Goal: Book appointment/travel/reservation

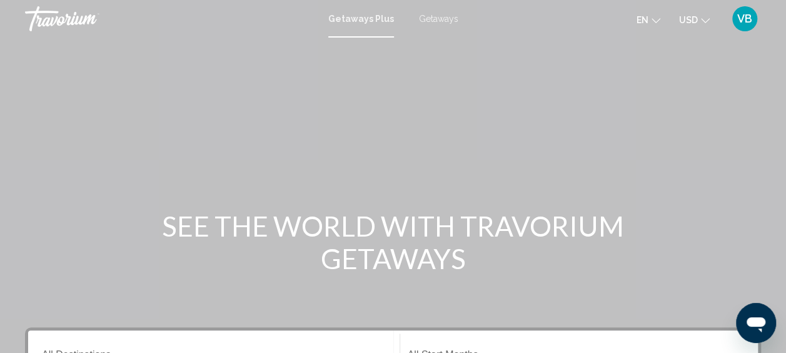
click at [440, 17] on span "Getaways" at bounding box center [438, 19] width 39 height 10
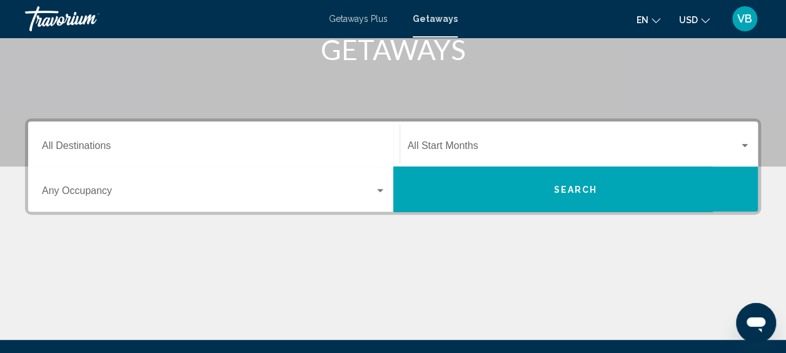
scroll to position [213, 0]
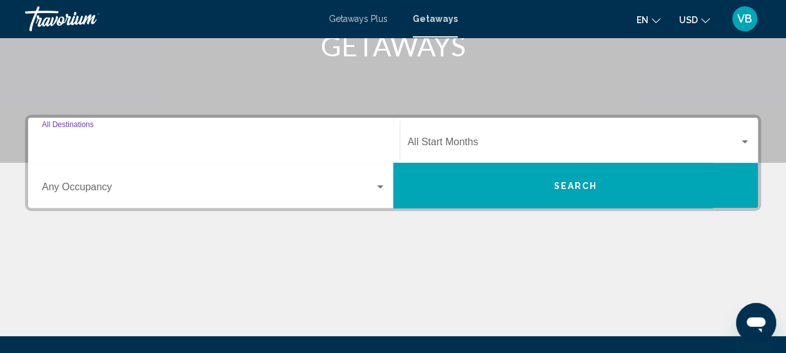
click at [100, 139] on input "Destination All Destinations" at bounding box center [214, 144] width 344 height 11
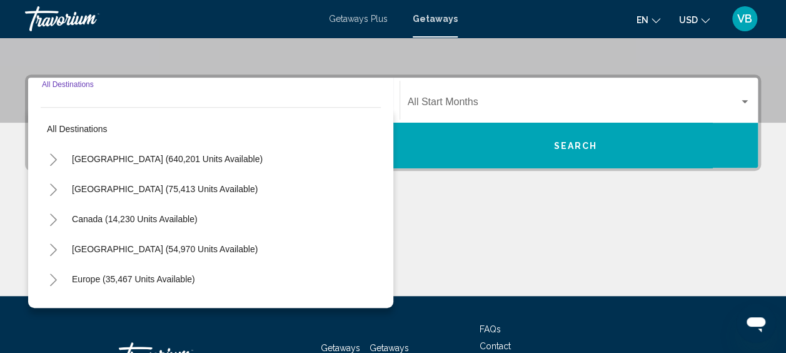
scroll to position [286, 0]
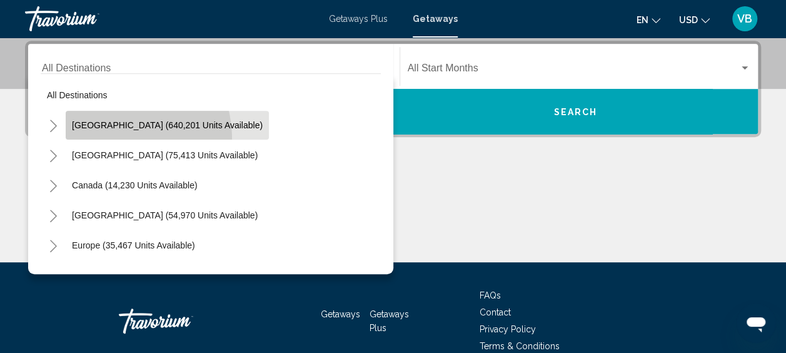
click at [100, 139] on button "[GEOGRAPHIC_DATA] (640,201 units available)" at bounding box center [167, 125] width 203 height 29
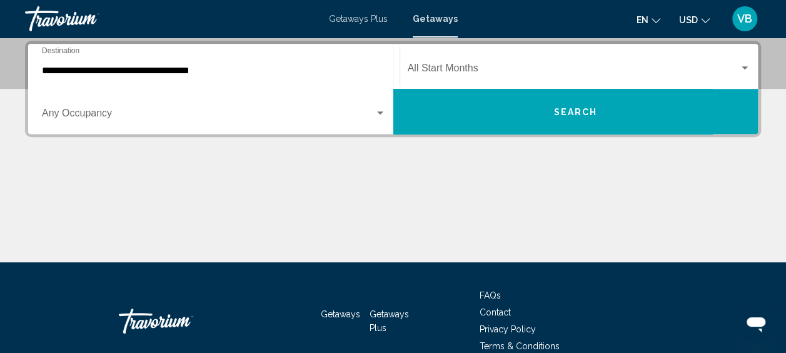
click at [450, 63] on div "Start Month All Start Months" at bounding box center [579, 66] width 343 height 39
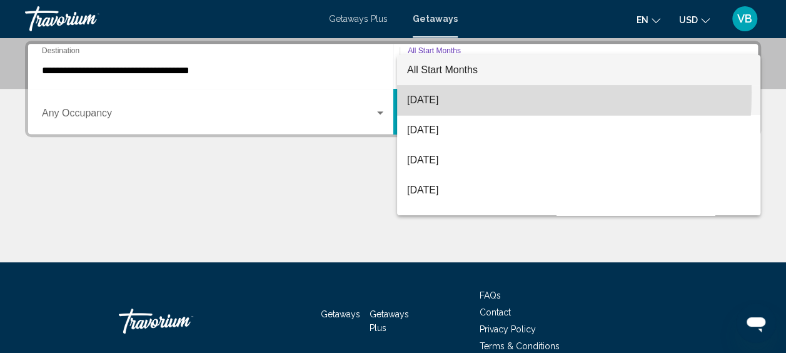
click at [433, 93] on span "[DATE]" at bounding box center [578, 100] width 343 height 30
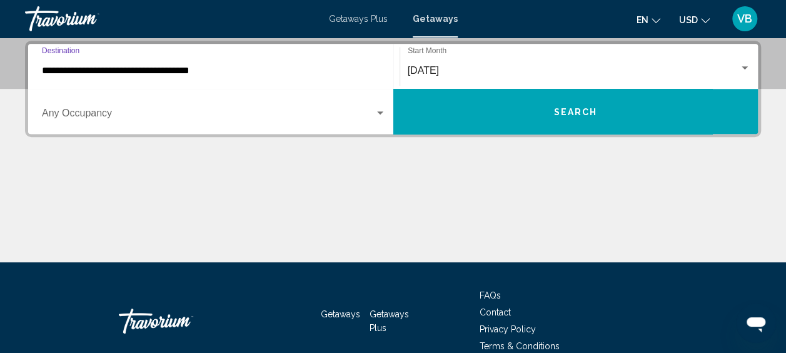
click at [136, 69] on input "**********" at bounding box center [214, 70] width 344 height 11
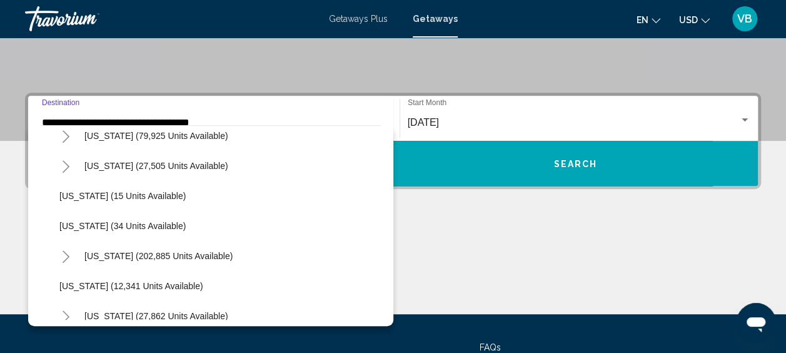
scroll to position [133, 0]
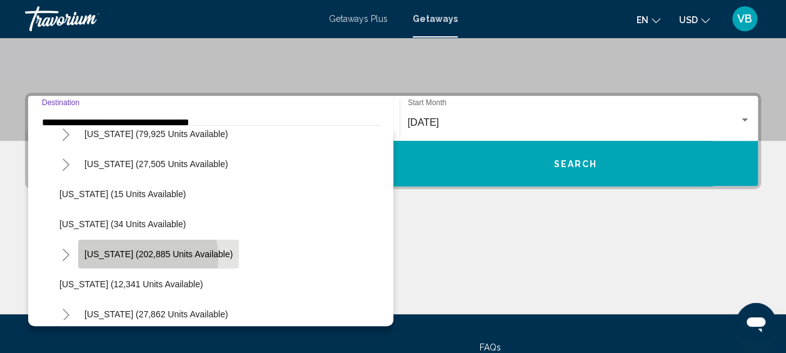
click at [134, 256] on span "[US_STATE] (202,885 units available)" at bounding box center [158, 254] width 148 height 10
type input "**********"
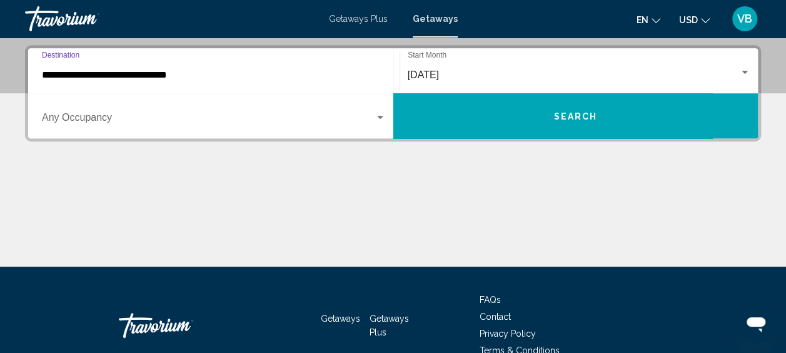
scroll to position [286, 0]
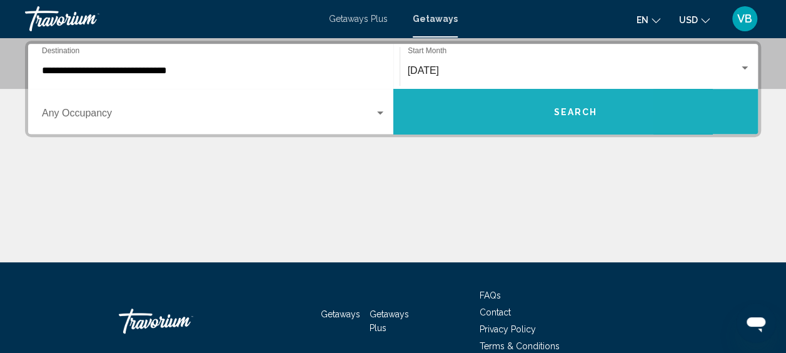
click at [468, 109] on button "Search" at bounding box center [575, 111] width 365 height 45
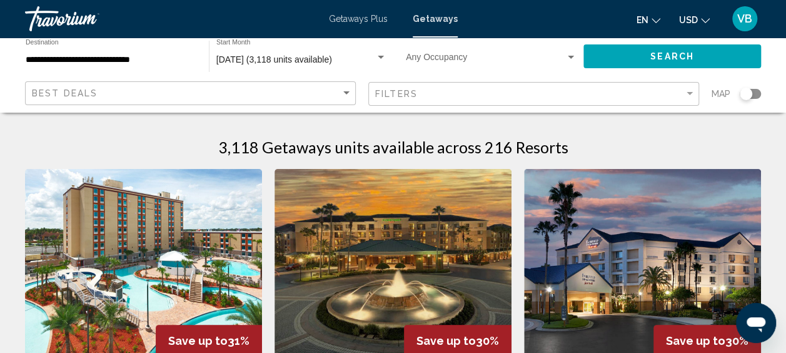
click at [113, 56] on input "**********" at bounding box center [111, 60] width 171 height 10
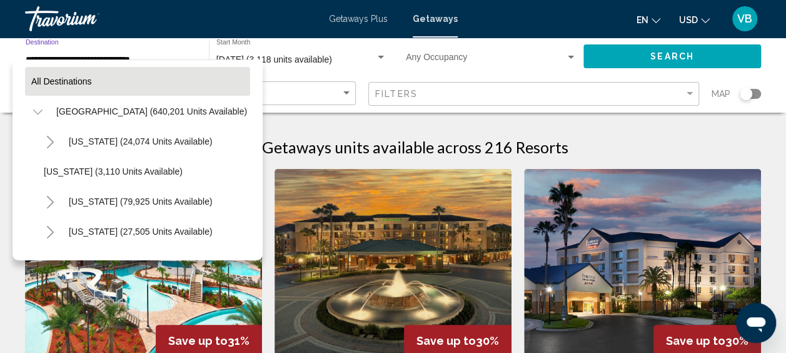
click at [63, 81] on span "All destinations" at bounding box center [61, 81] width 61 height 10
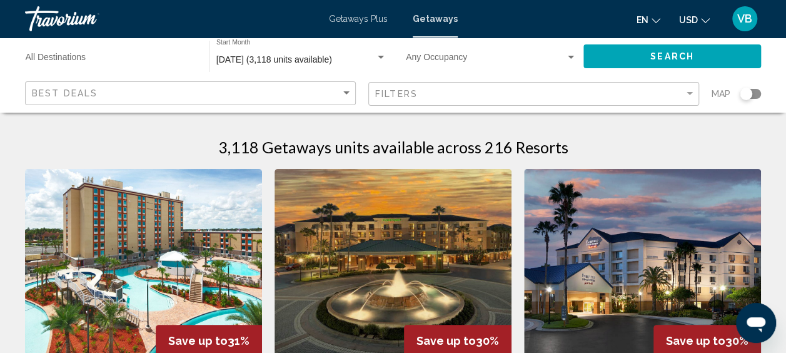
click at [59, 56] on input "Destination All Destinations" at bounding box center [111, 60] width 171 height 10
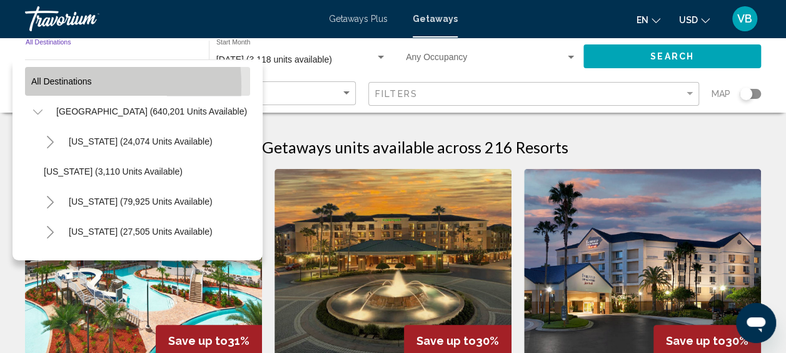
click at [45, 86] on span "All destinations" at bounding box center [61, 81] width 61 height 10
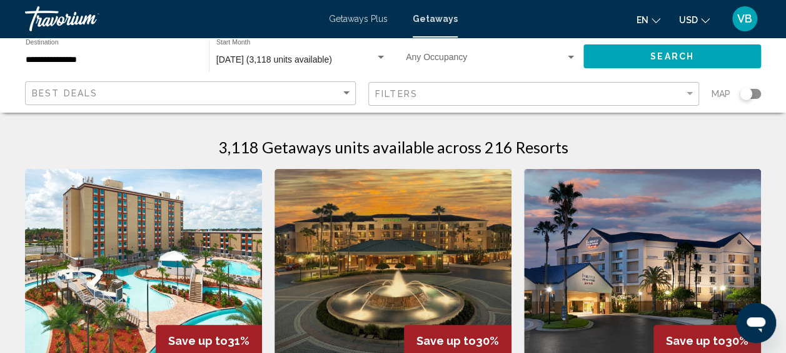
click at [34, 63] on input "**********" at bounding box center [111, 60] width 171 height 10
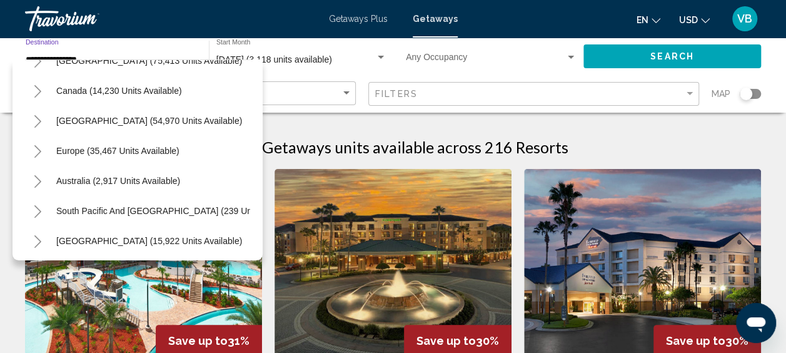
scroll to position [1581, 0]
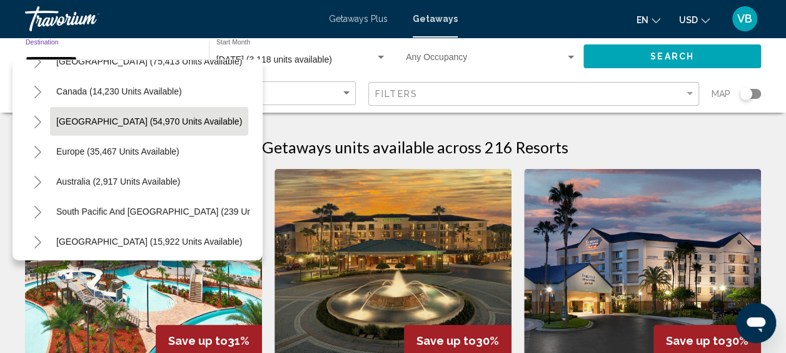
click at [159, 125] on span "[GEOGRAPHIC_DATA] (54,970 units available)" at bounding box center [149, 121] width 186 height 10
type input "**********"
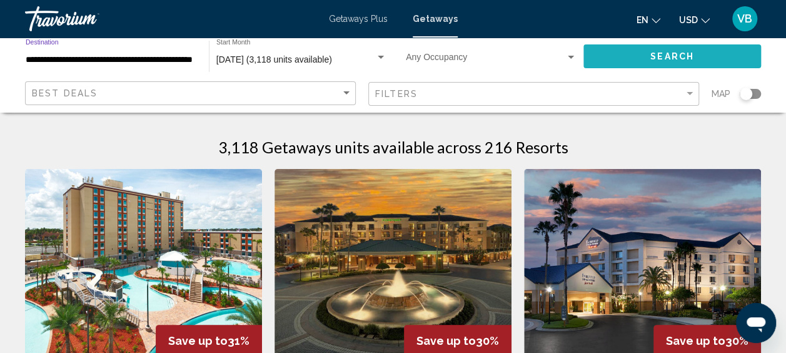
click at [665, 60] on span "Search" at bounding box center [672, 57] width 44 height 10
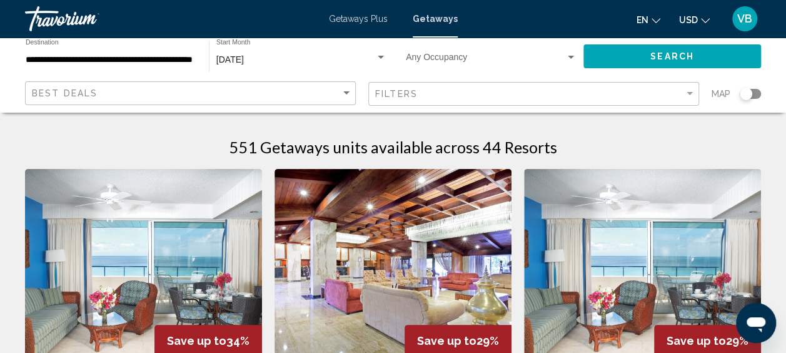
click at [552, 56] on span "Search widget" at bounding box center [485, 60] width 159 height 10
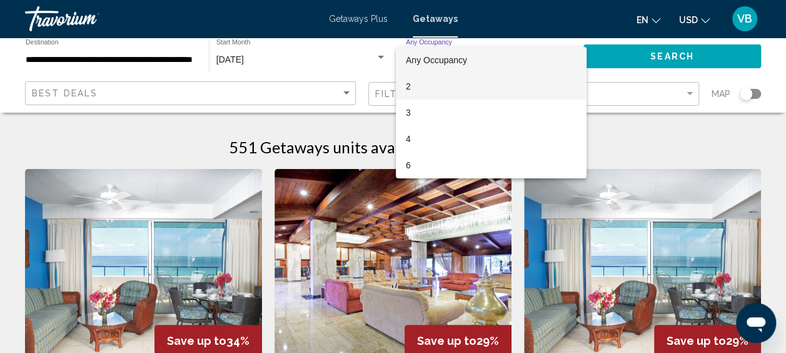
click at [433, 88] on span "2" at bounding box center [491, 86] width 171 height 26
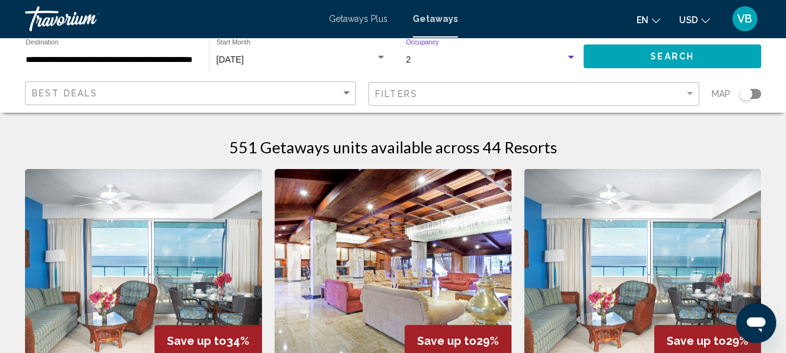
click at [664, 61] on span "Search" at bounding box center [672, 57] width 44 height 10
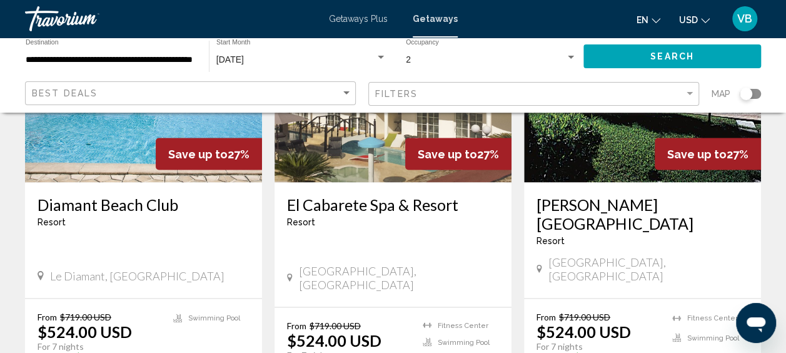
scroll to position [1121, 0]
